Goal: Submit feedback/report problem: Submit feedback/report problem

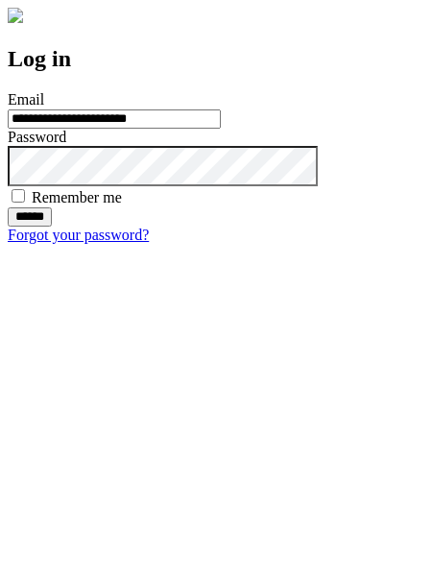
type input "**********"
click at [52, 227] on input "******" at bounding box center [30, 217] width 44 height 19
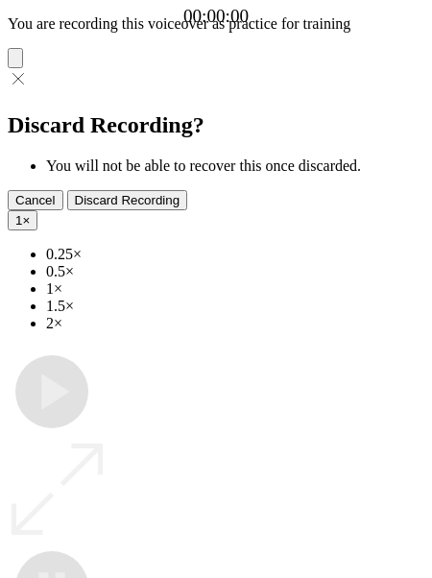
type input "**********"
